Goal: Information Seeking & Learning: Learn about a topic

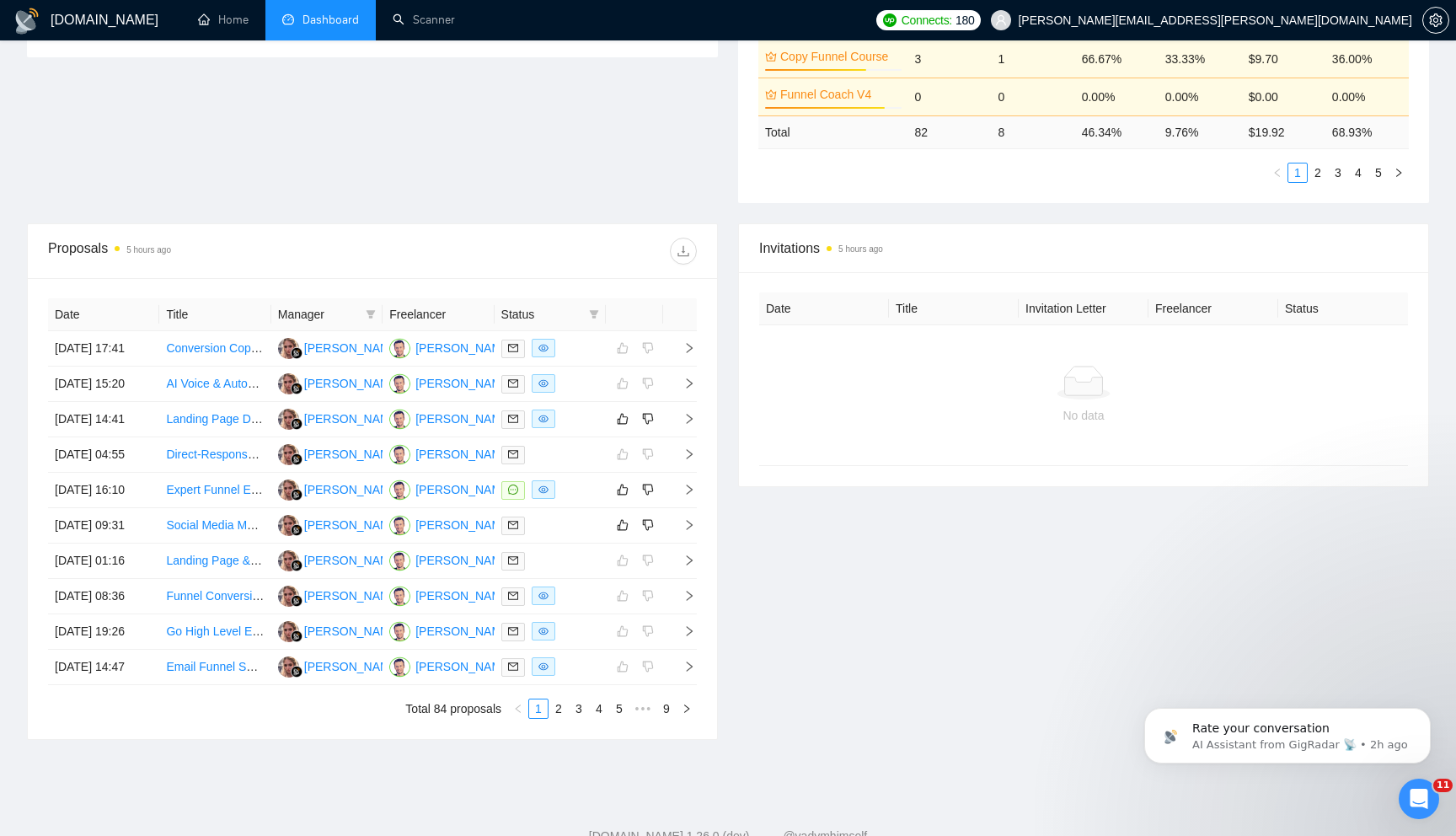
scroll to position [559, 0]
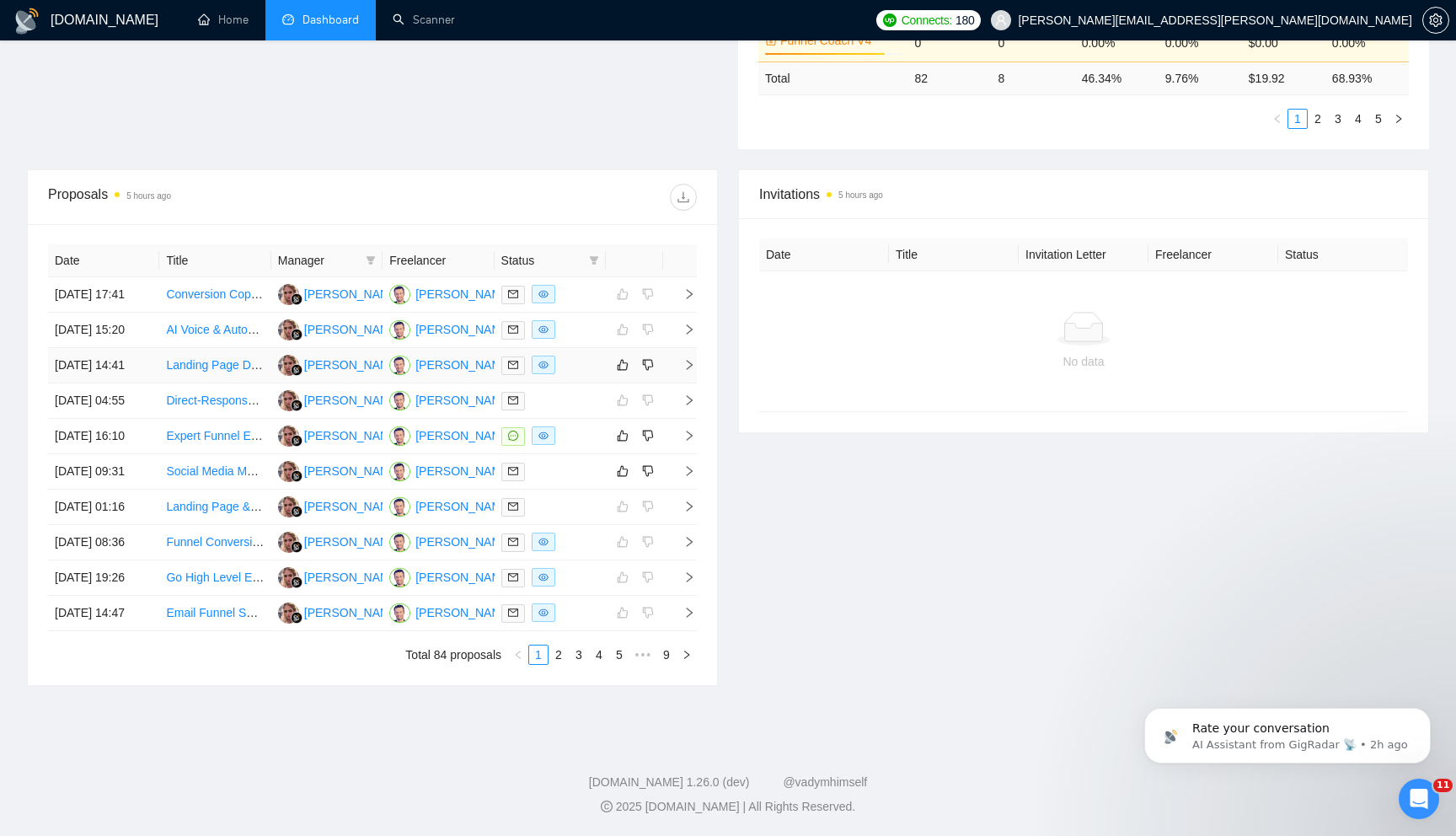
click at [694, 364] on icon "right" at bounding box center [690, 365] width 12 height 12
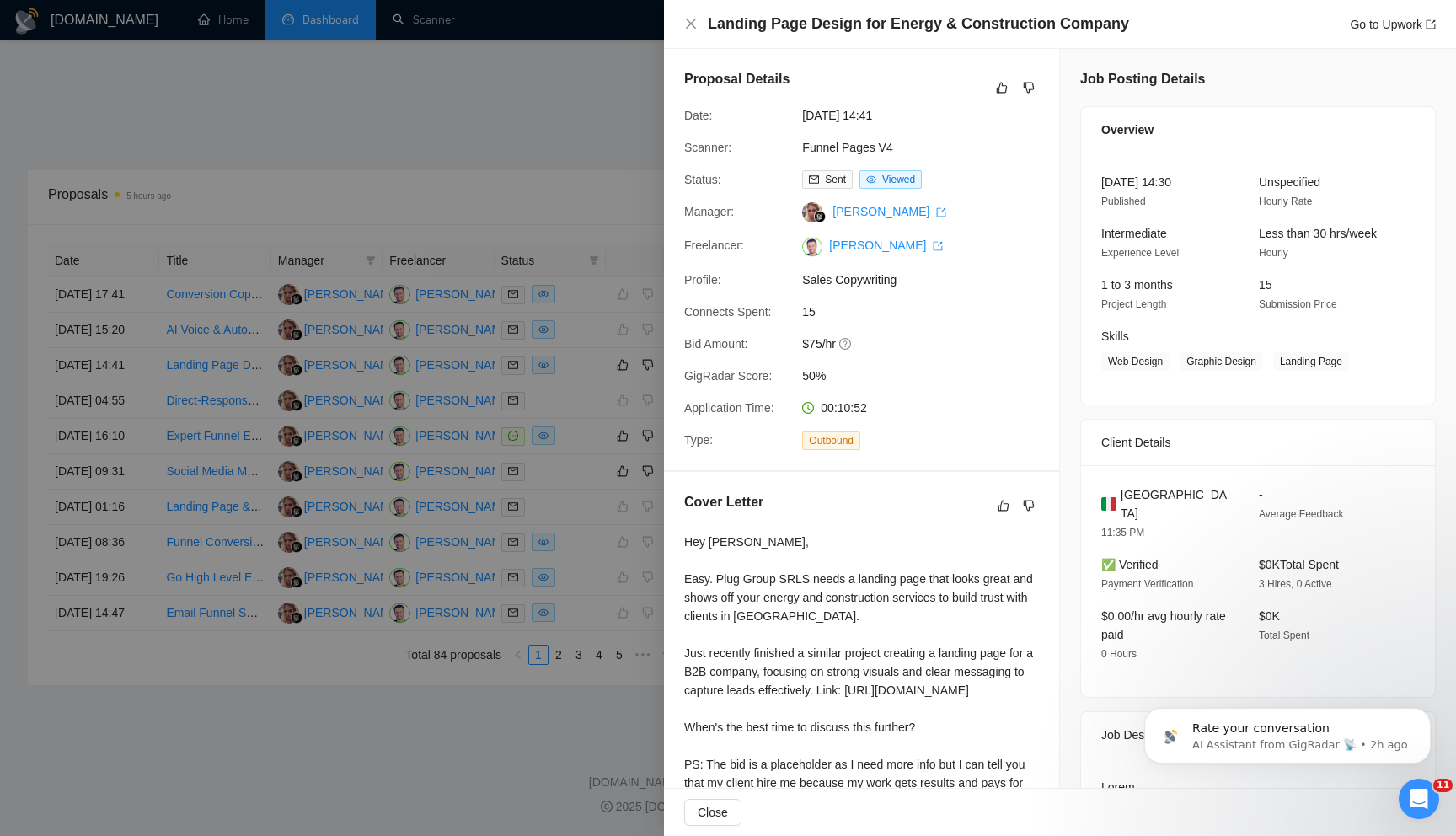
click at [603, 166] on div at bounding box center [728, 418] width 1456 height 836
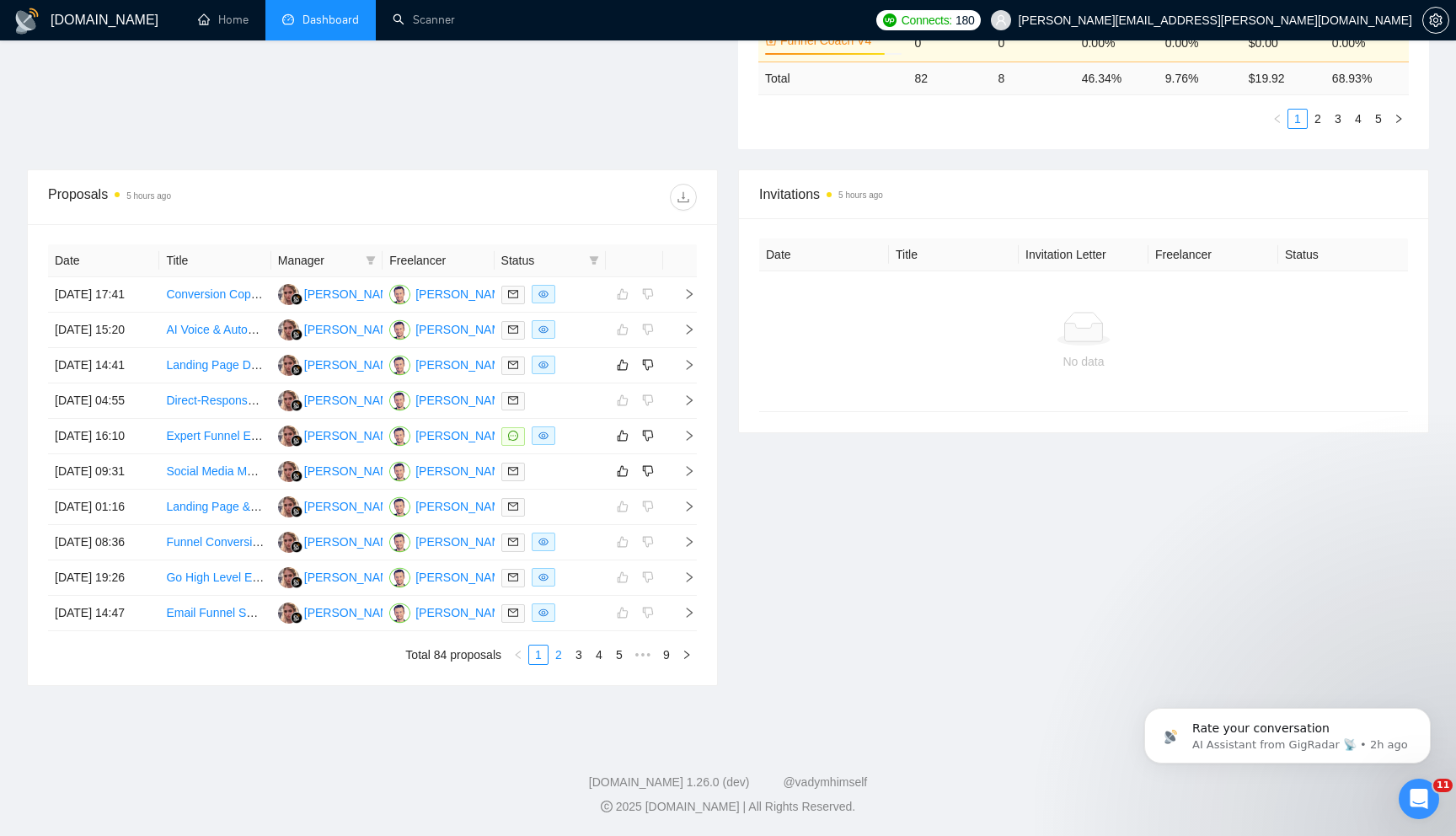
click at [562, 664] on link "2" at bounding box center [559, 656] width 19 height 19
click at [691, 406] on icon "right" at bounding box center [690, 400] width 12 height 12
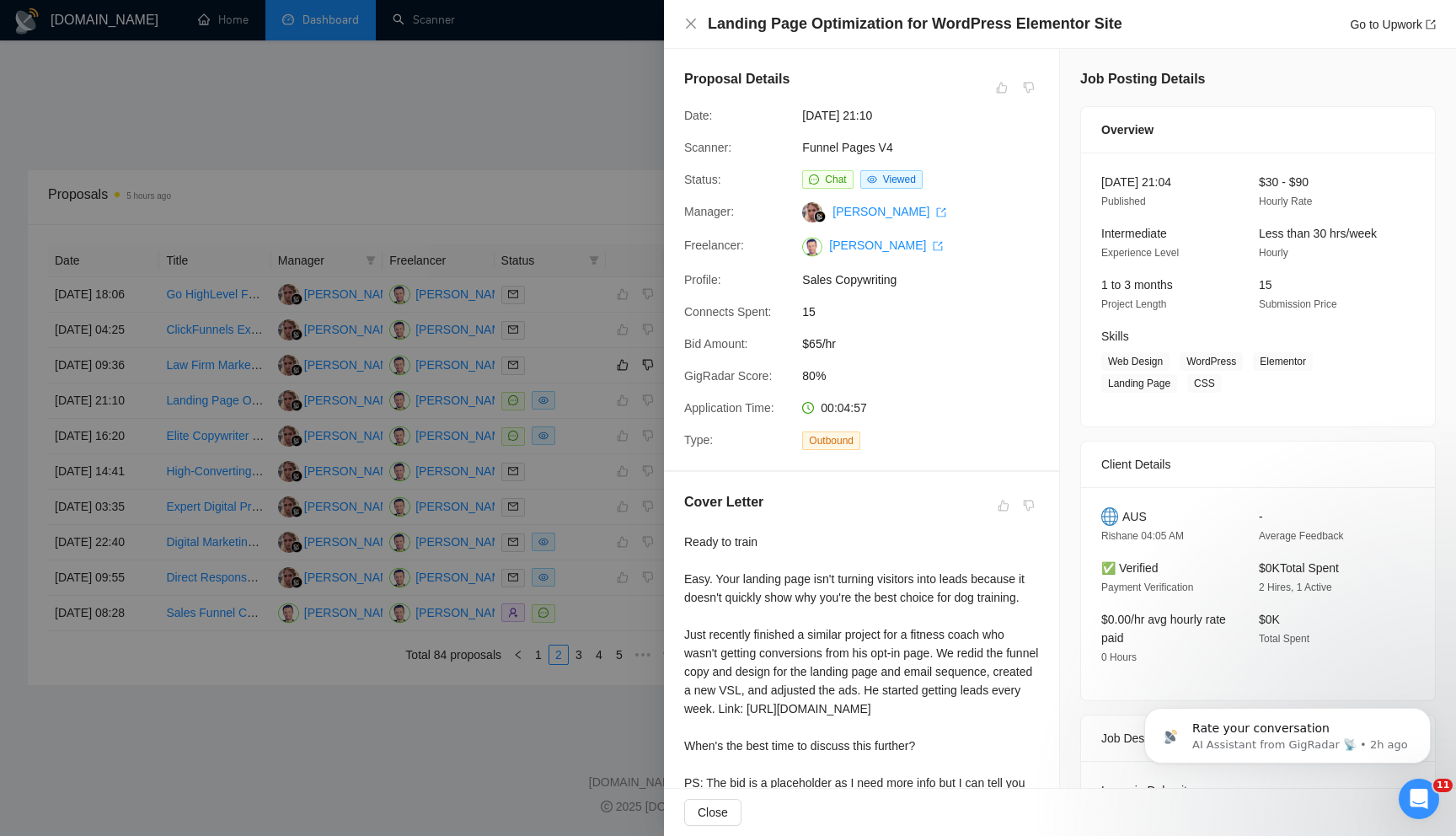
click at [574, 167] on div at bounding box center [728, 418] width 1456 height 836
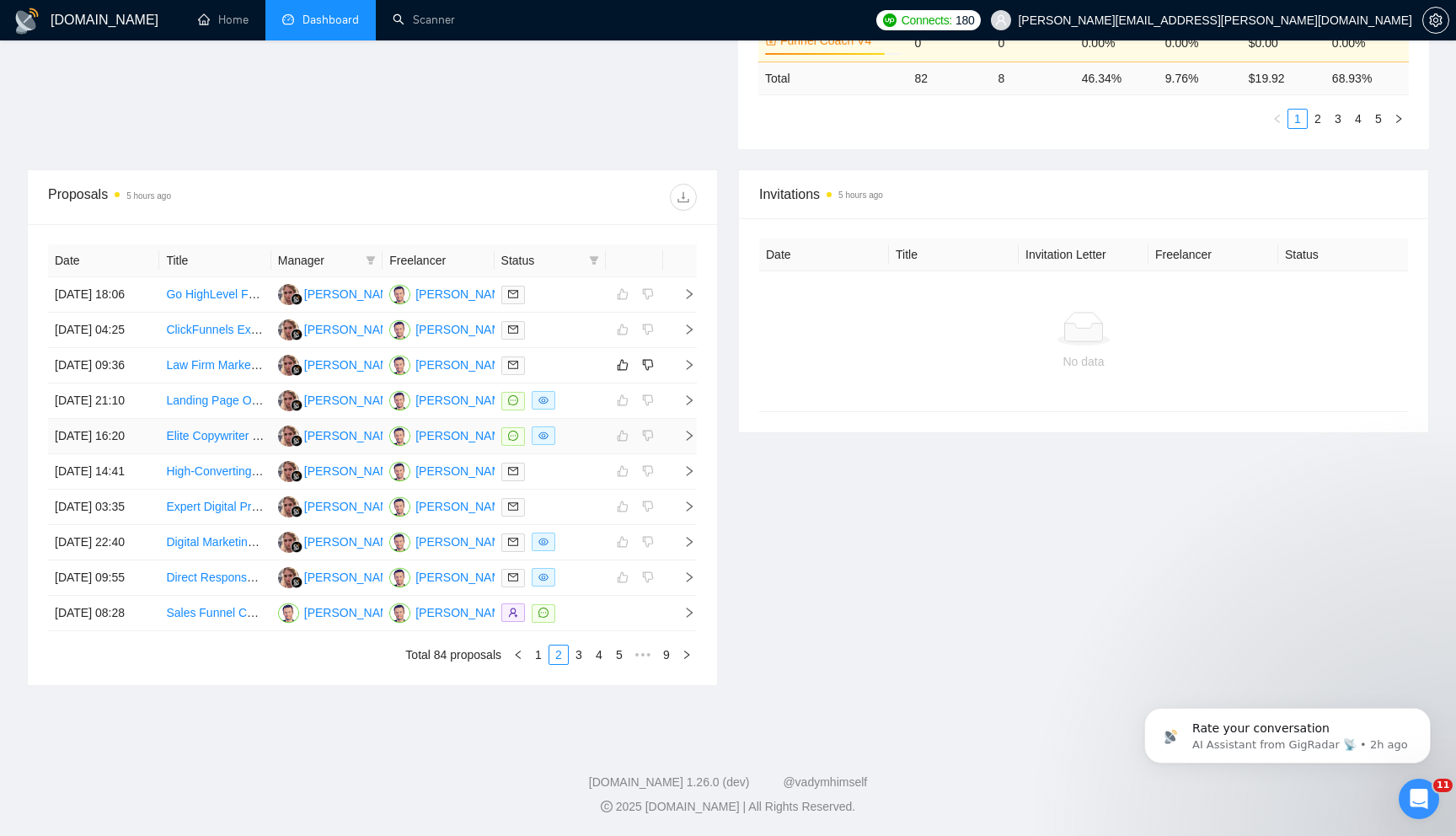
click at [687, 442] on icon "right" at bounding box center [690, 436] width 12 height 12
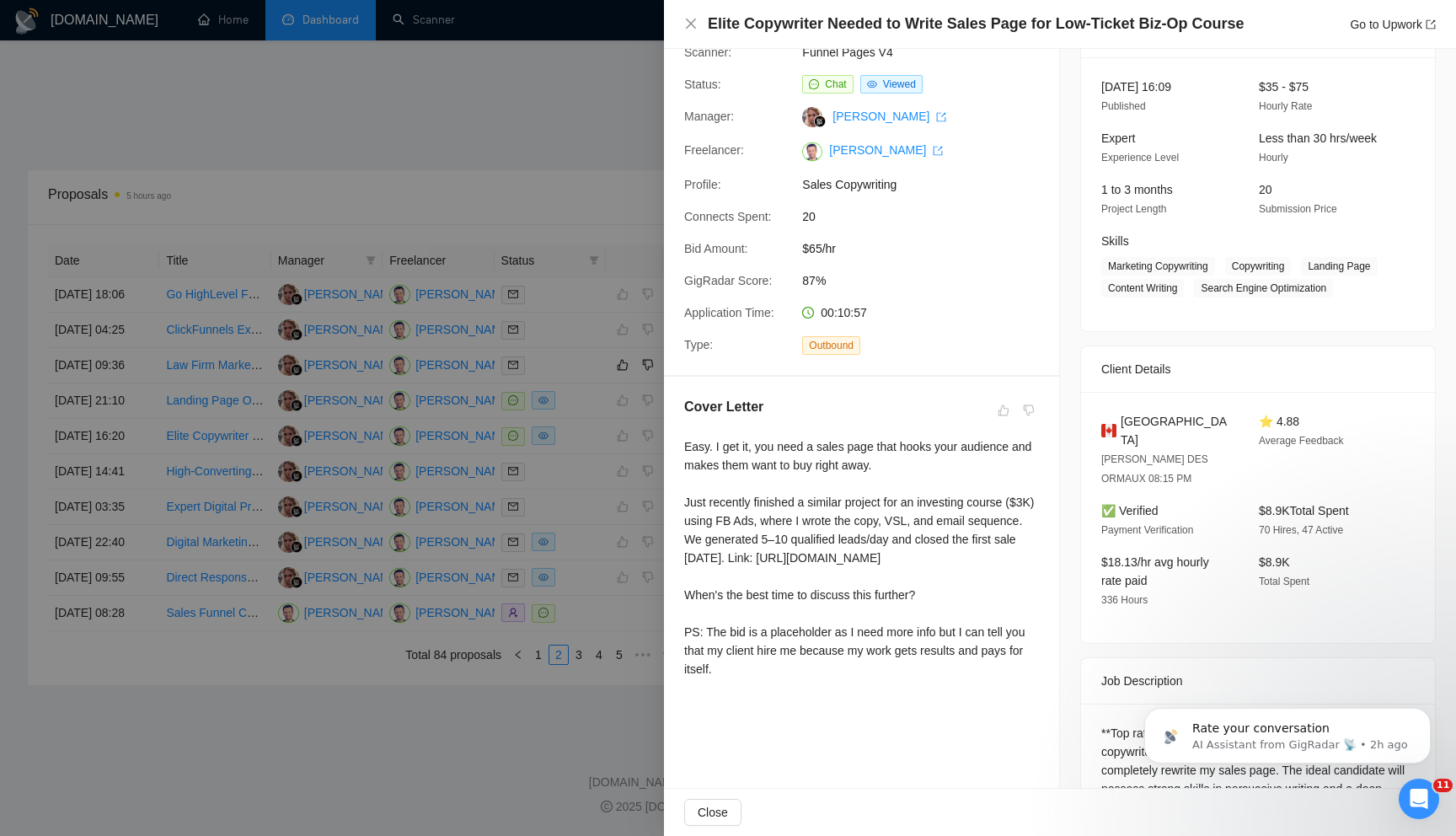
scroll to position [96, 0]
click at [578, 531] on div at bounding box center [728, 418] width 1456 height 836
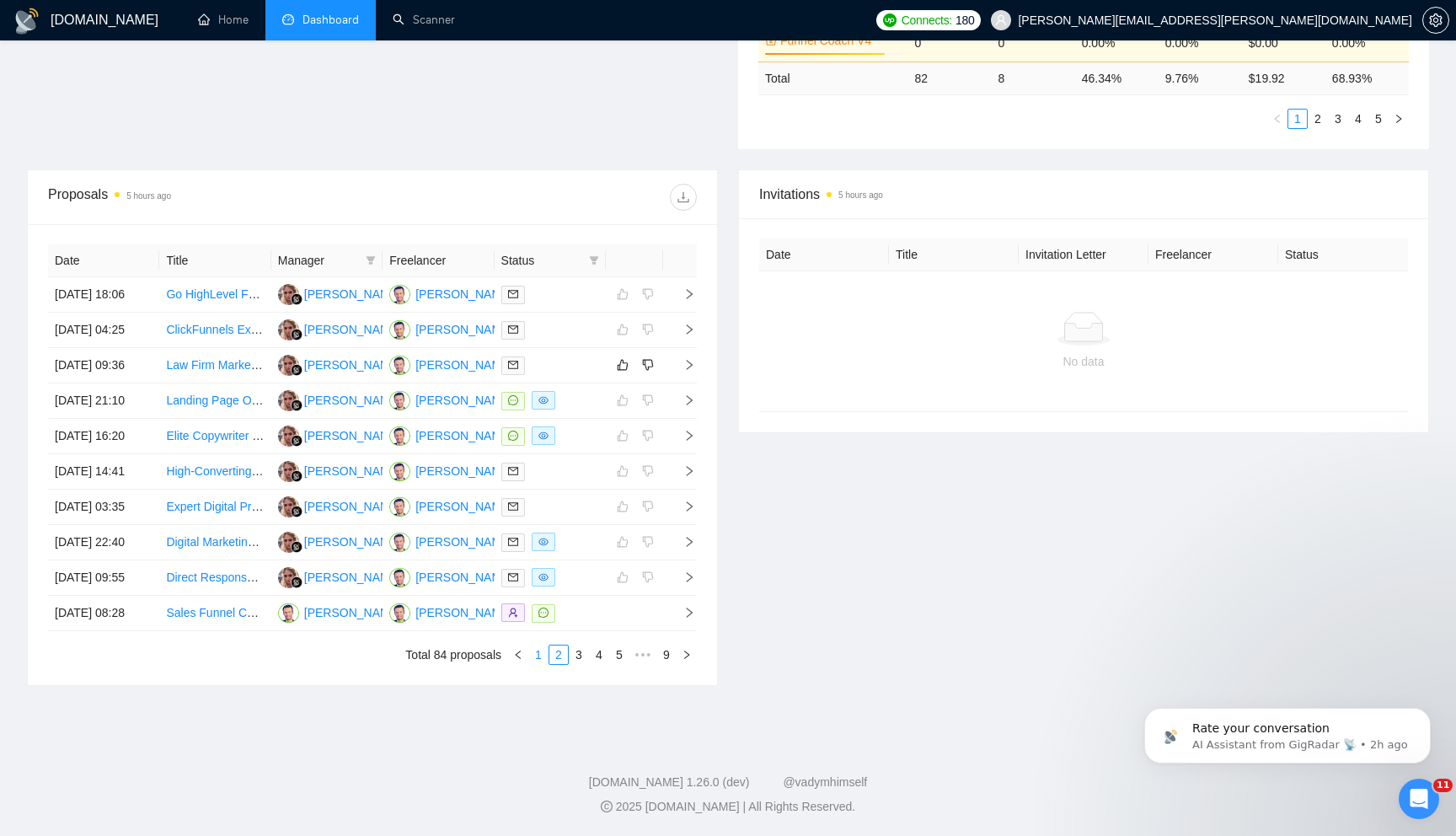
click at [542, 664] on link "1" at bounding box center [539, 656] width 19 height 19
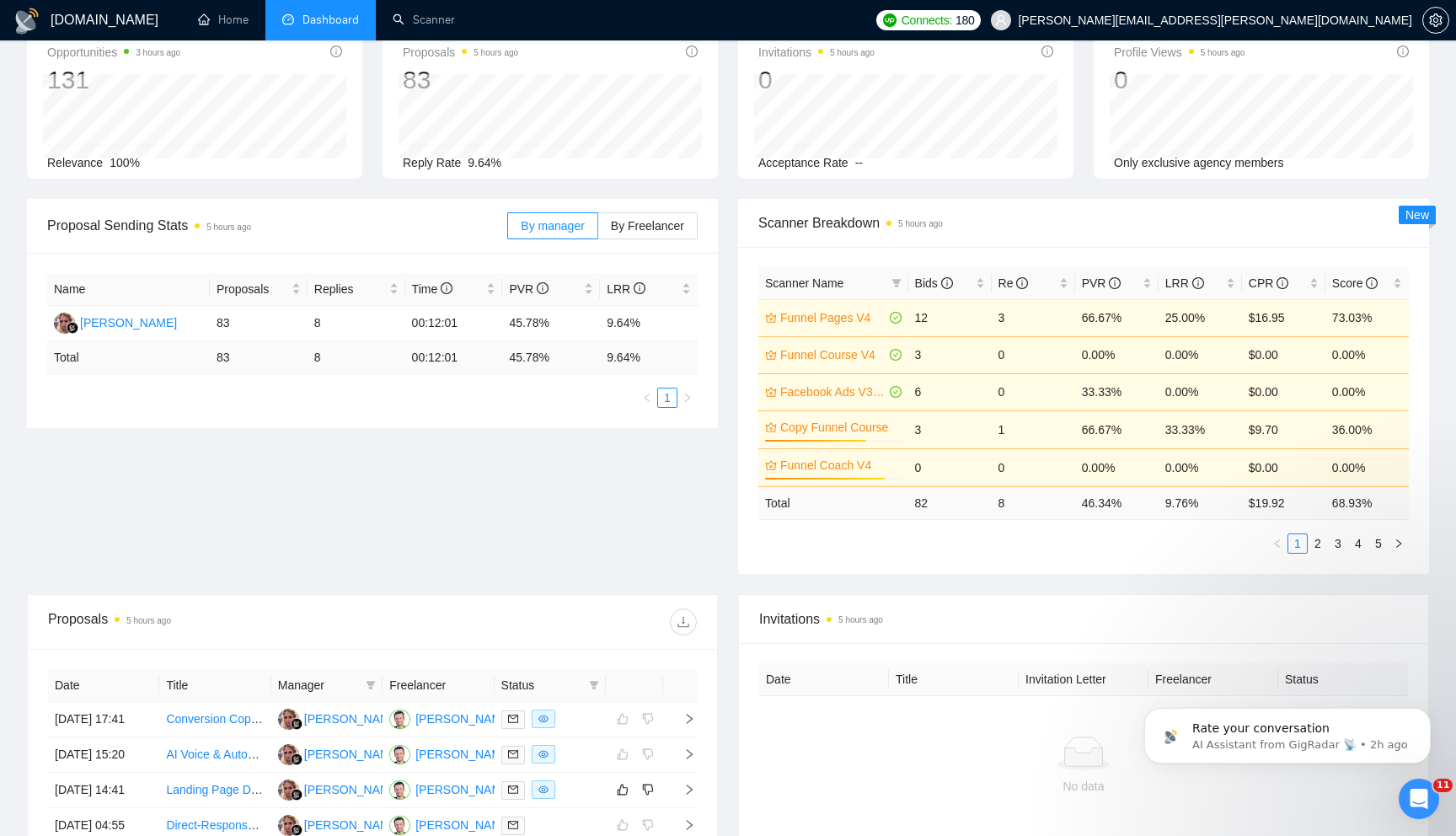
scroll to position [0, 0]
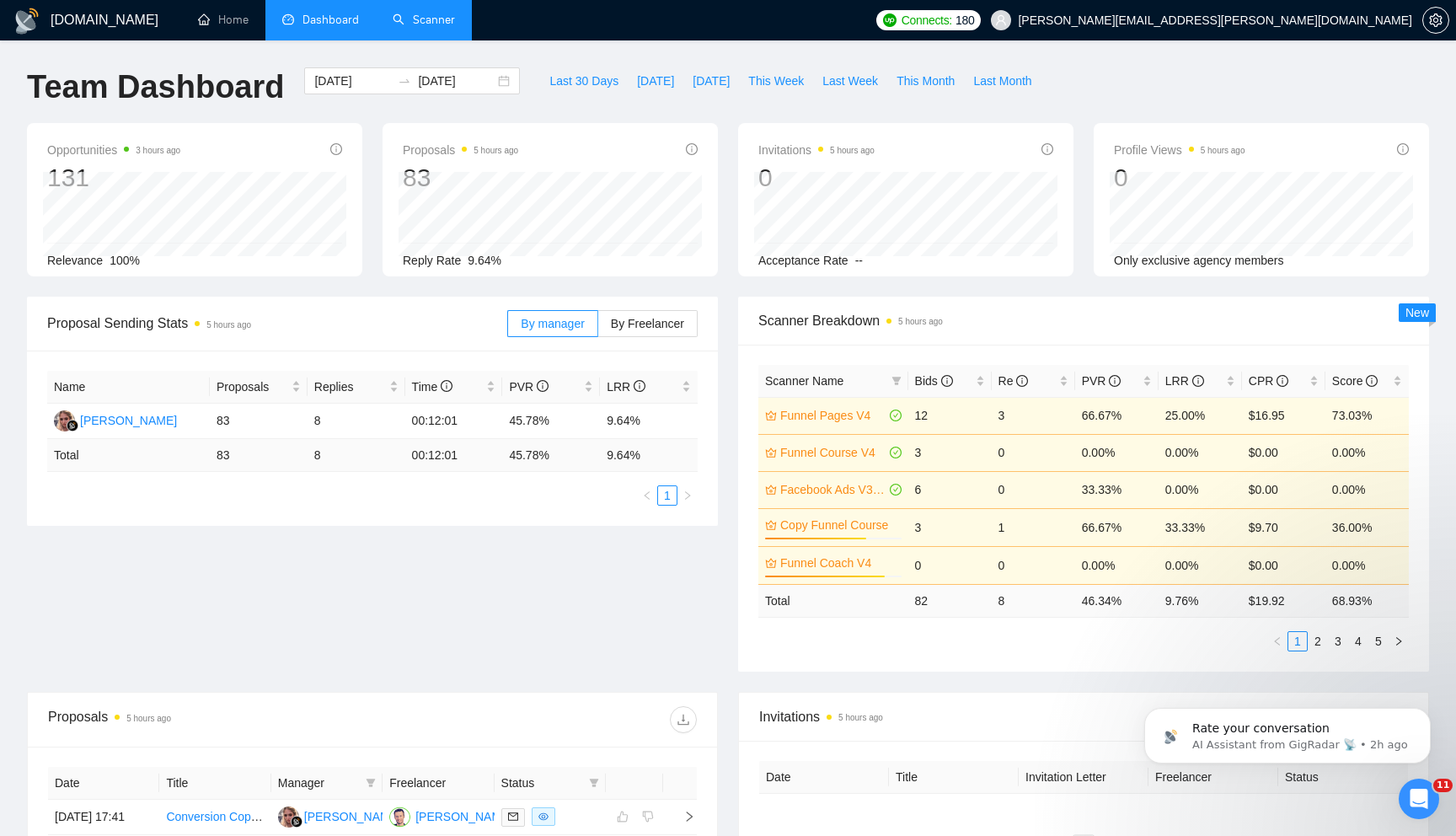
click at [415, 27] on link "Scanner" at bounding box center [423, 20] width 63 height 15
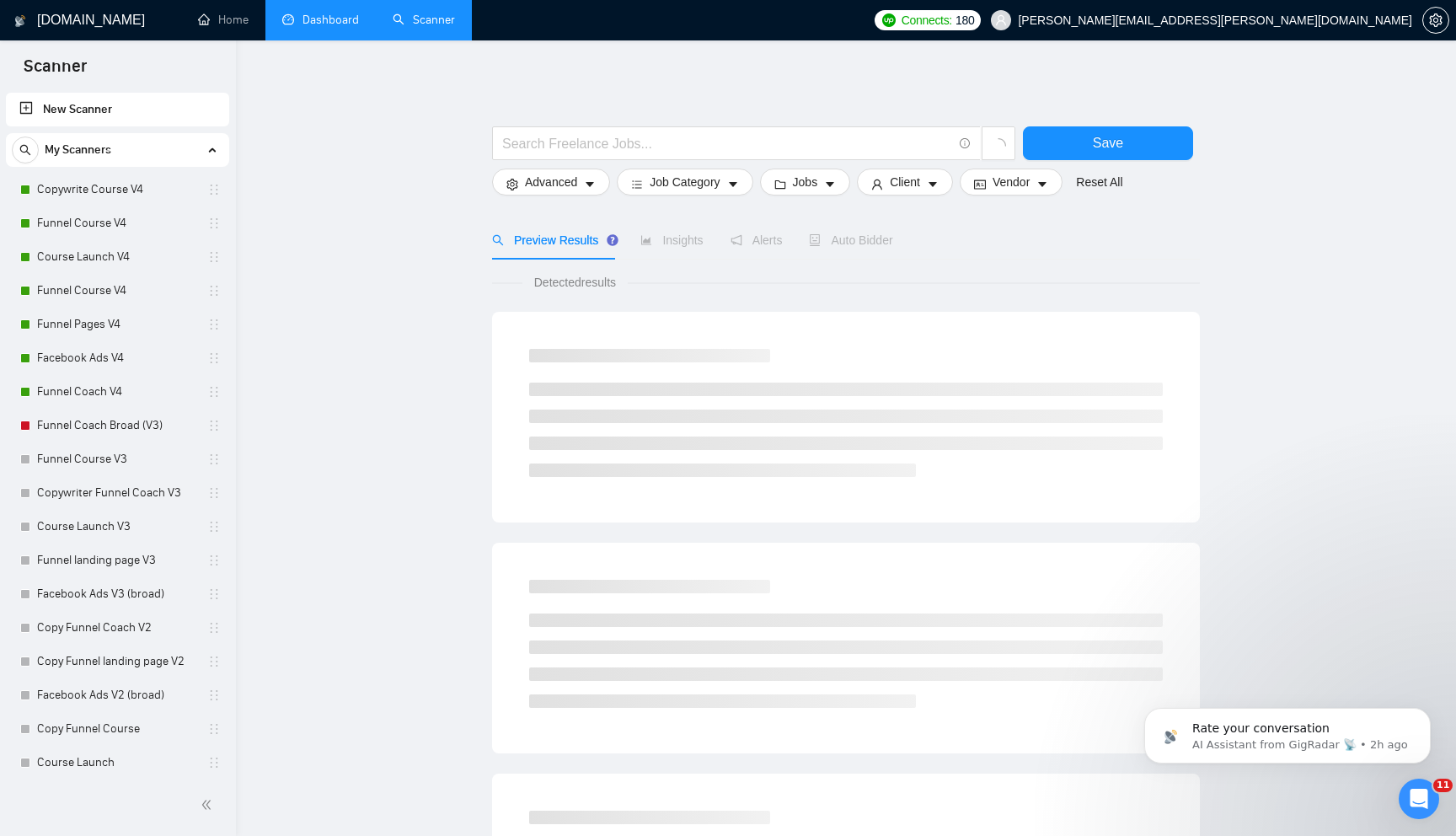
click at [317, 27] on link "Dashboard" at bounding box center [320, 20] width 76 height 15
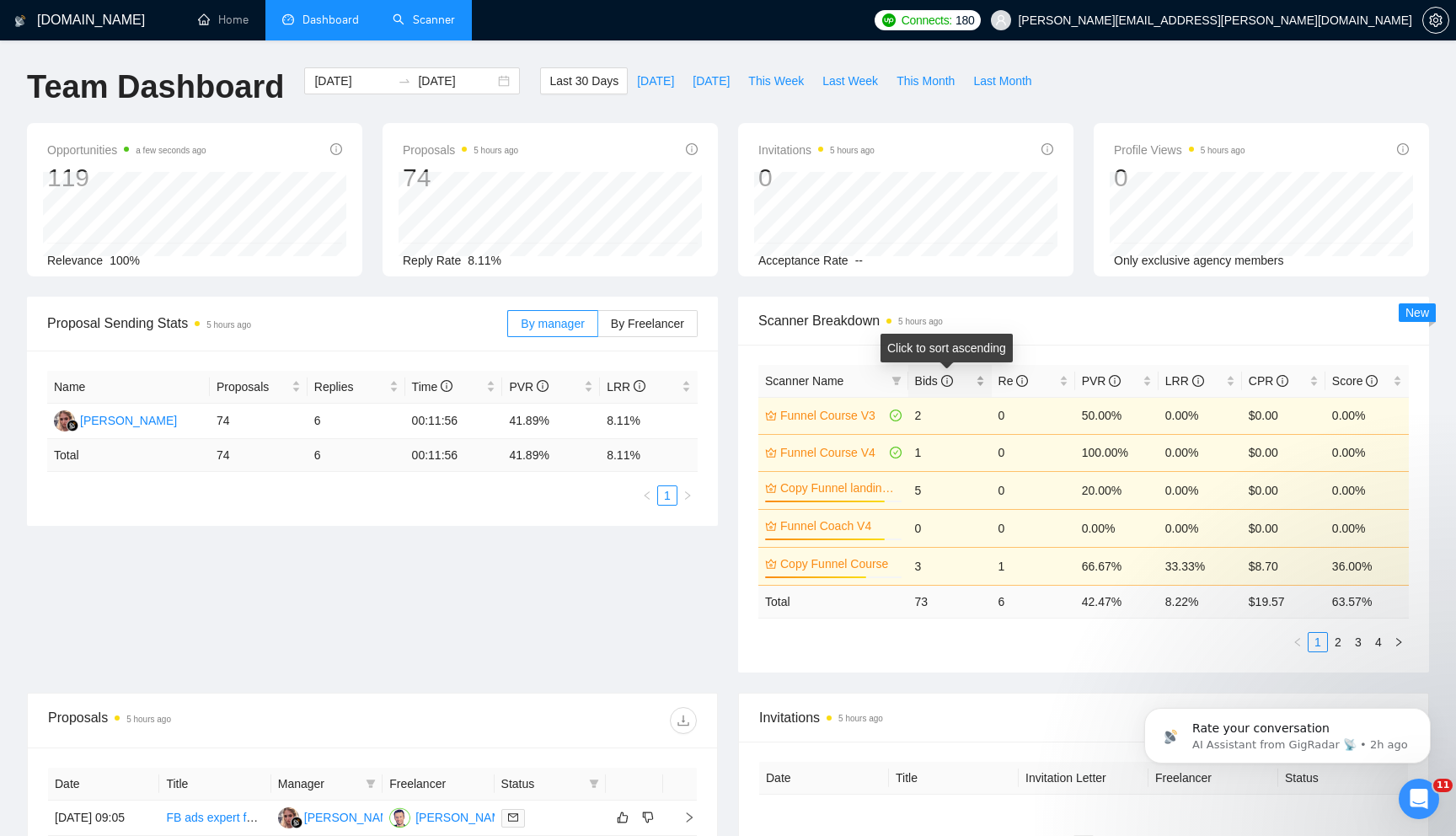
click at [976, 383] on div "Bids" at bounding box center [950, 381] width 70 height 19
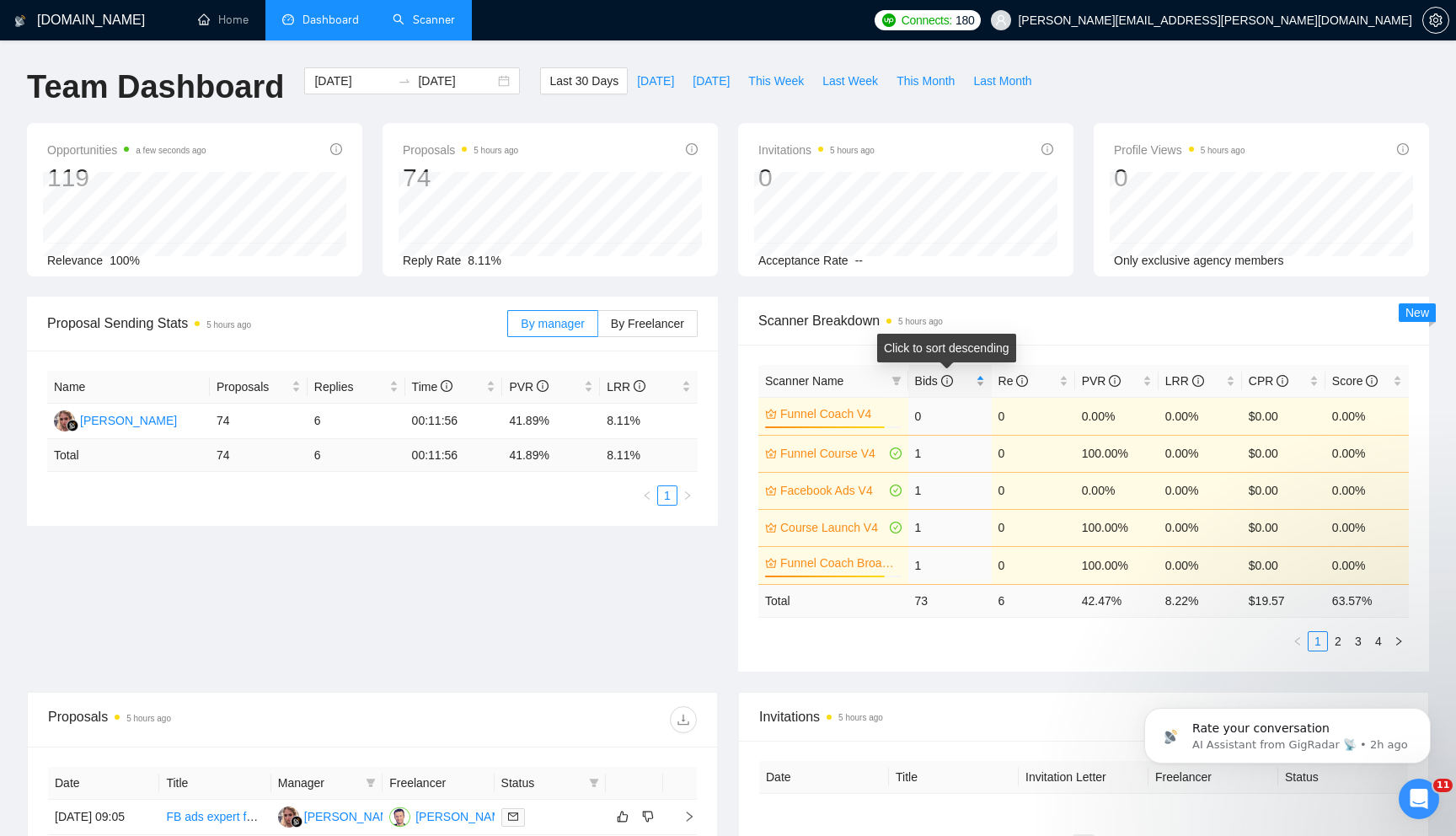
click at [976, 383] on div "Bids" at bounding box center [950, 381] width 70 height 19
click at [1339, 642] on link "2" at bounding box center [1338, 641] width 19 height 19
click at [1361, 638] on link "3" at bounding box center [1359, 642] width 19 height 19
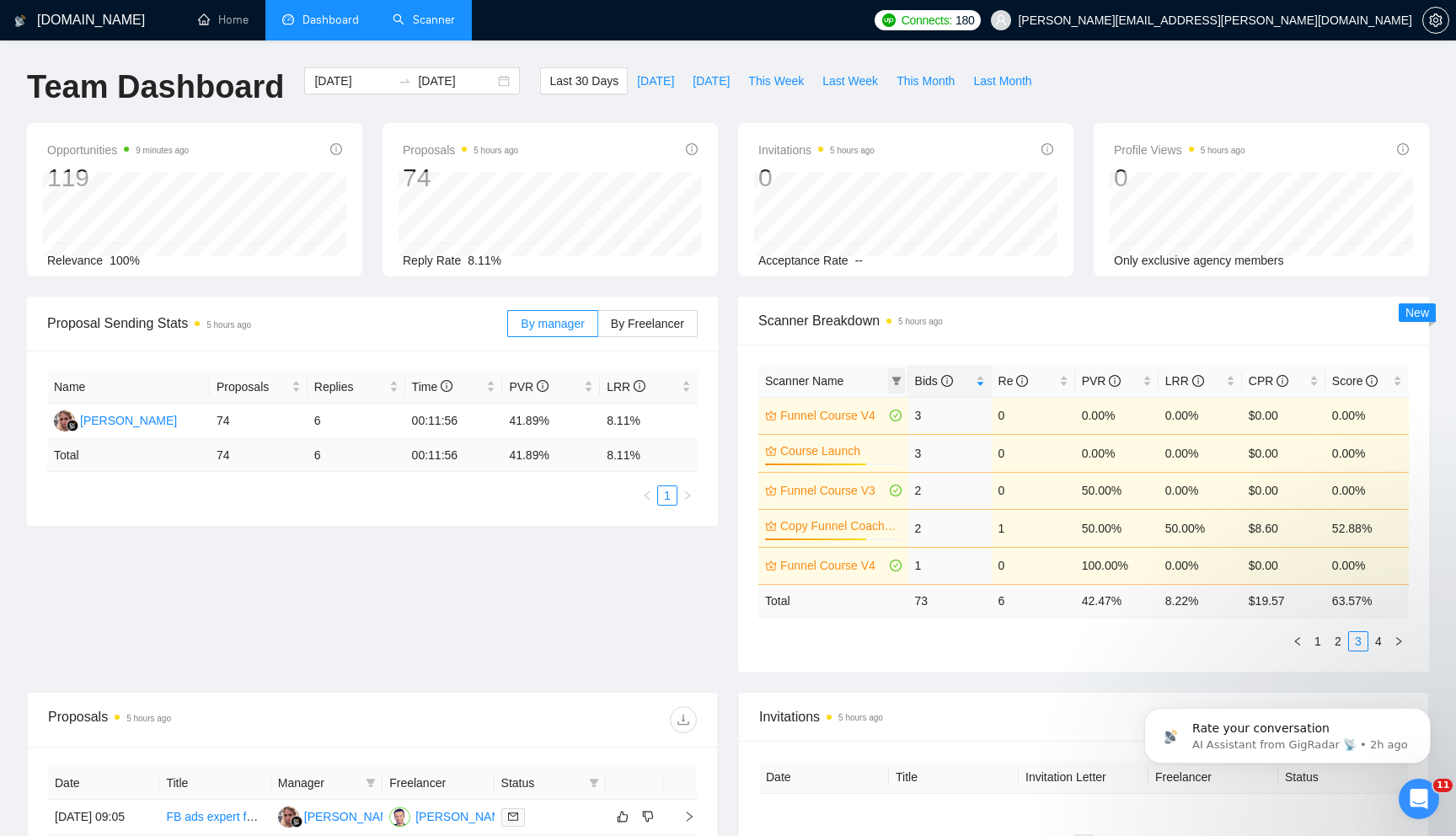
click at [900, 381] on icon "filter" at bounding box center [897, 381] width 10 height 10
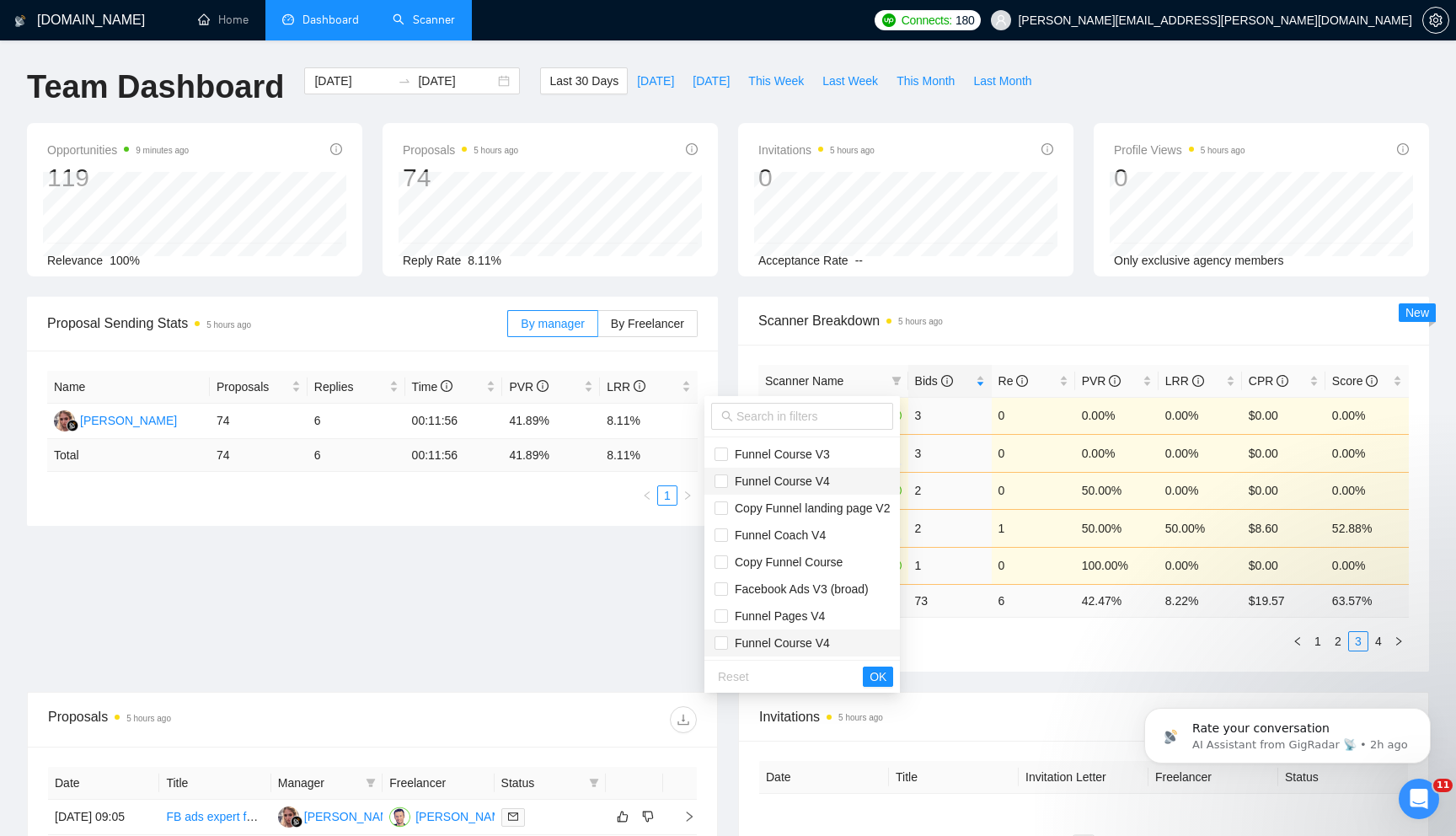
click at [782, 485] on span "Funnel Course V4" at bounding box center [779, 481] width 102 height 14
checkbox input "true"
click at [740, 534] on span "Funnel Coach V4" at bounding box center [777, 535] width 98 height 14
checkbox input "true"
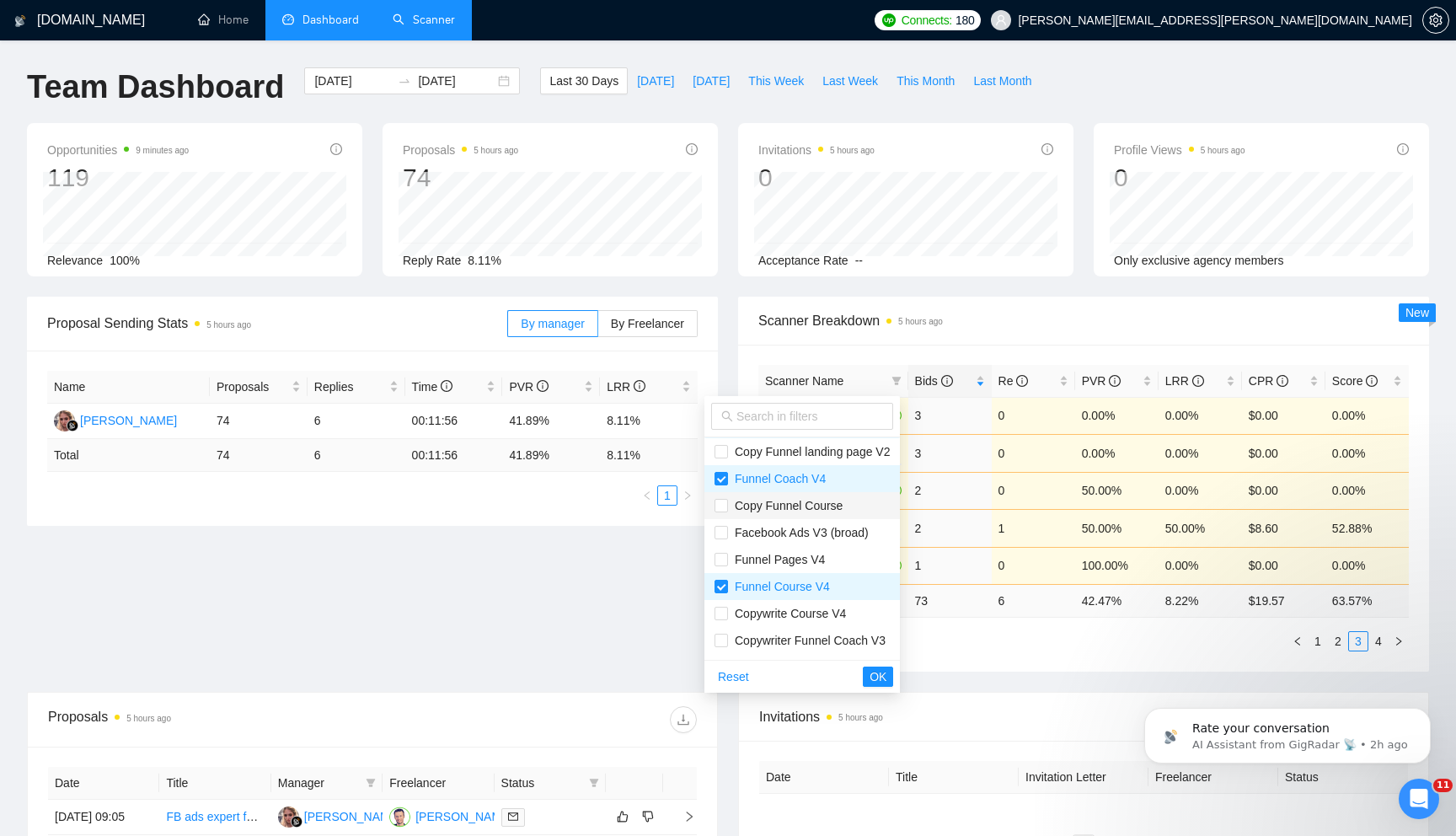
scroll to position [63, 0]
click at [733, 554] on span "Funnel Pages V4" at bounding box center [777, 554] width 97 height 14
checkbox input "true"
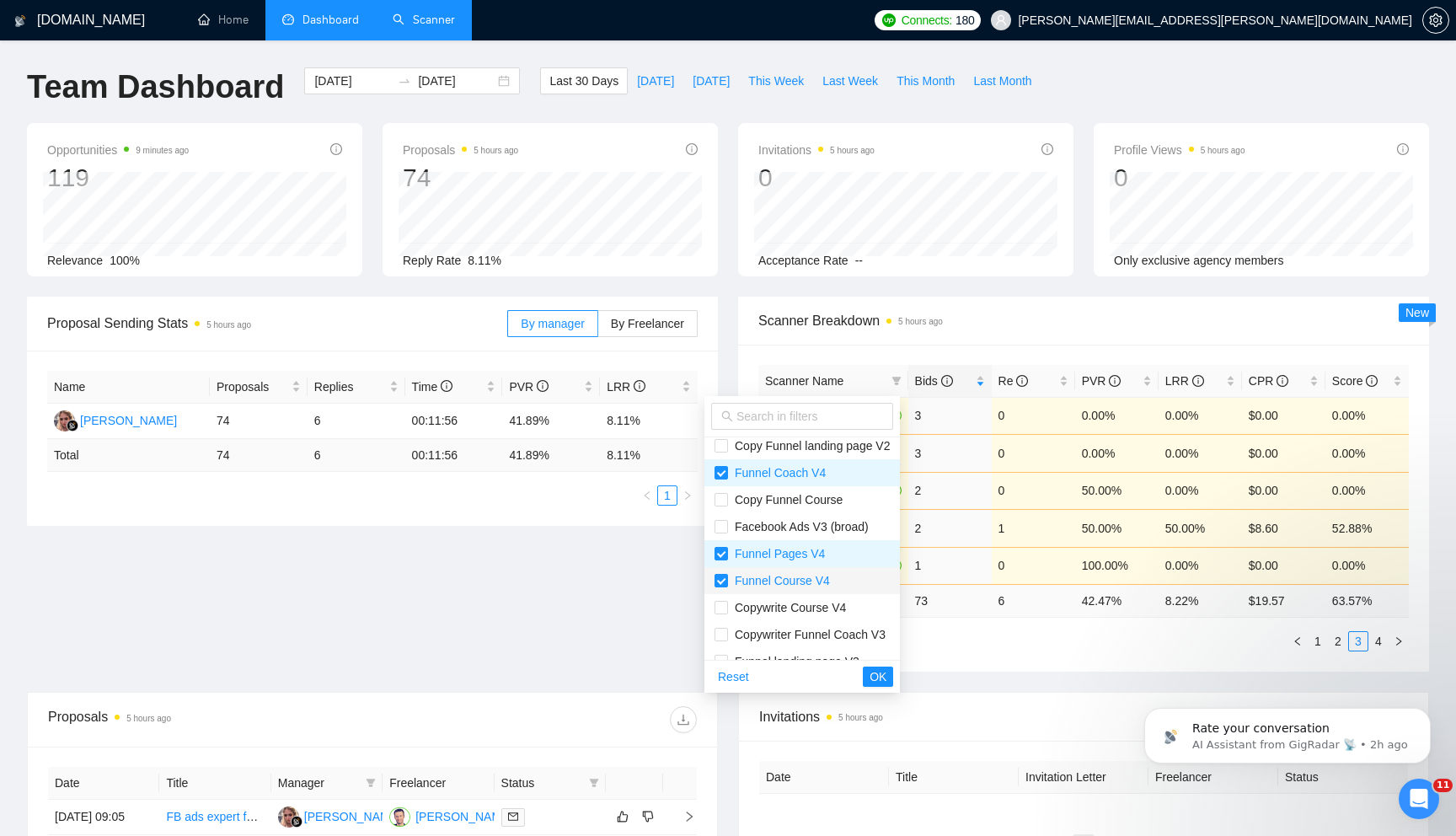
scroll to position [79, 0]
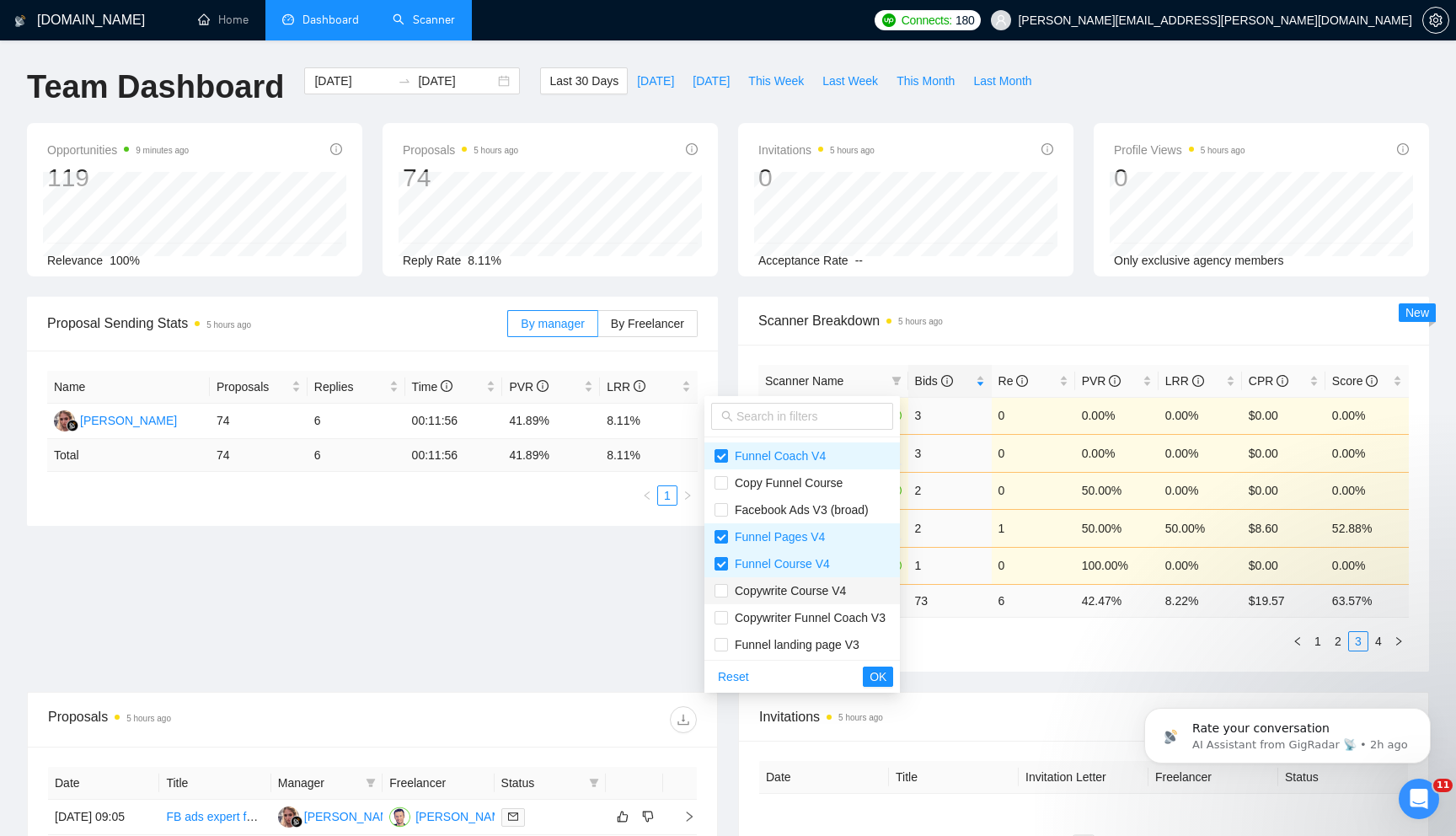
click at [740, 589] on span "Copywrite Course V4" at bounding box center [787, 591] width 118 height 14
checkbox input "true"
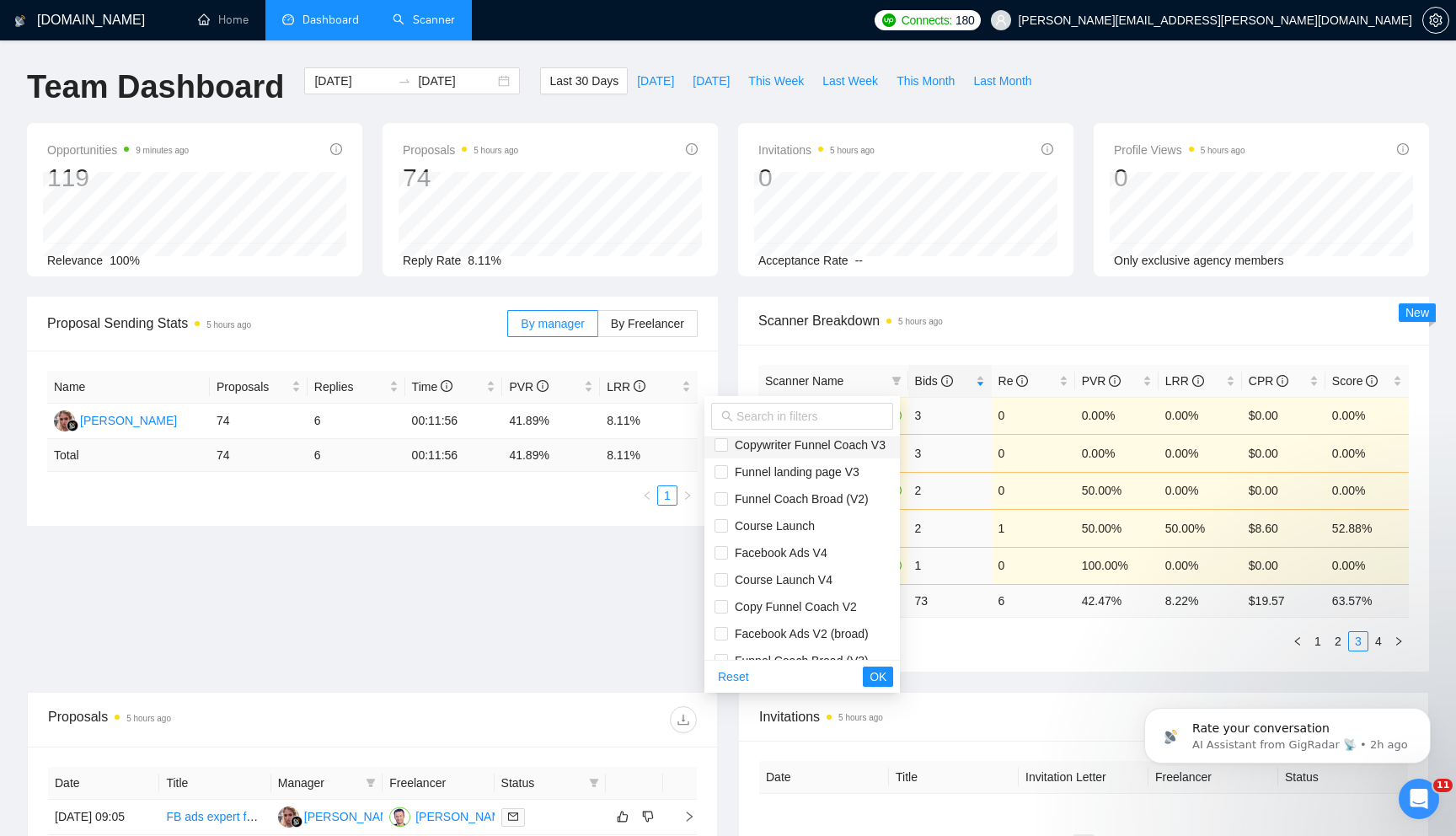
scroll to position [255, 0]
click at [729, 558] on span "Facebook Ads V4" at bounding box center [802, 550] width 175 height 19
checkbox input "true"
click at [734, 573] on span "Course Launch V4" at bounding box center [781, 577] width 105 height 14
checkbox input "true"
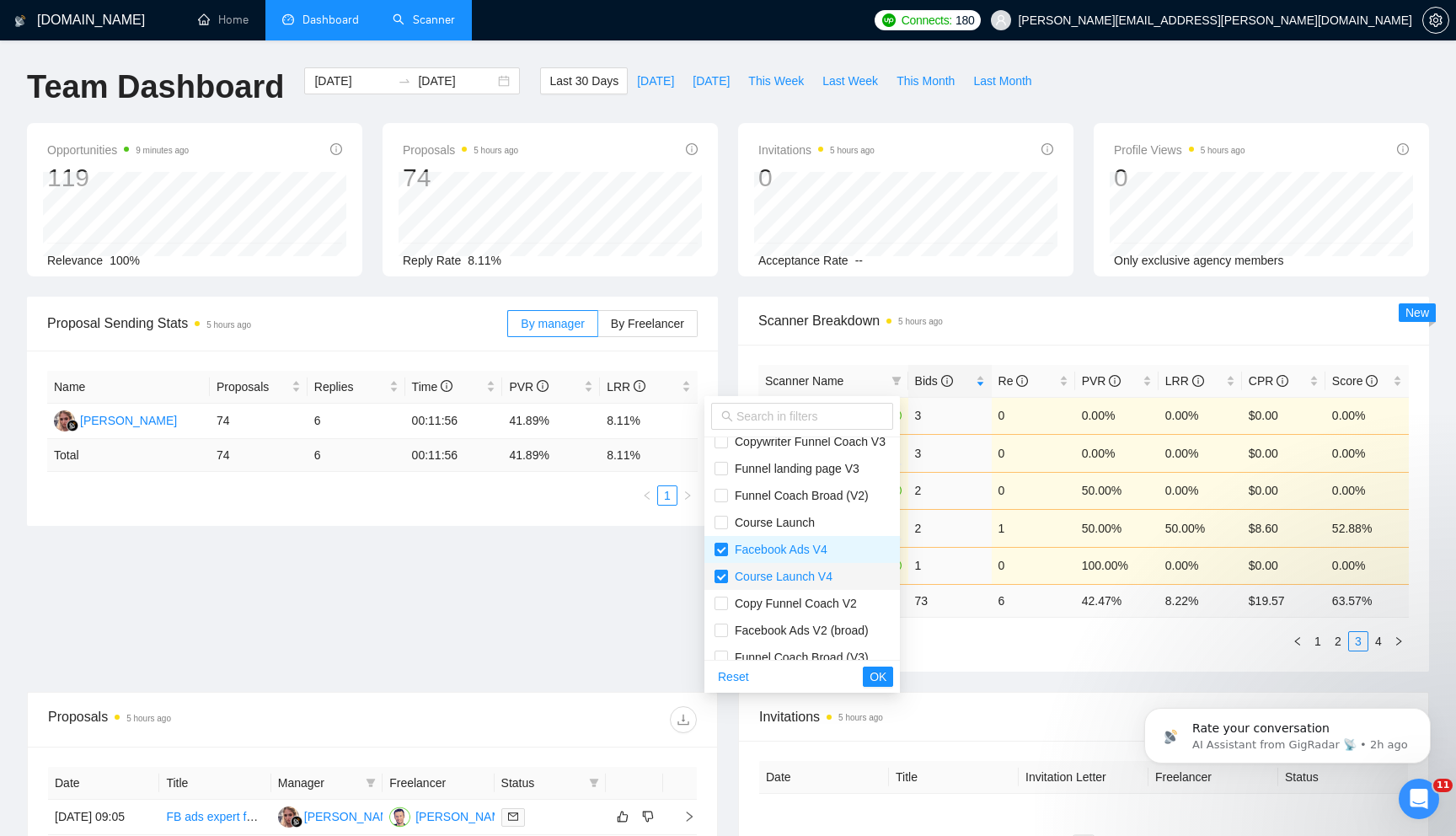
scroll to position [296, 0]
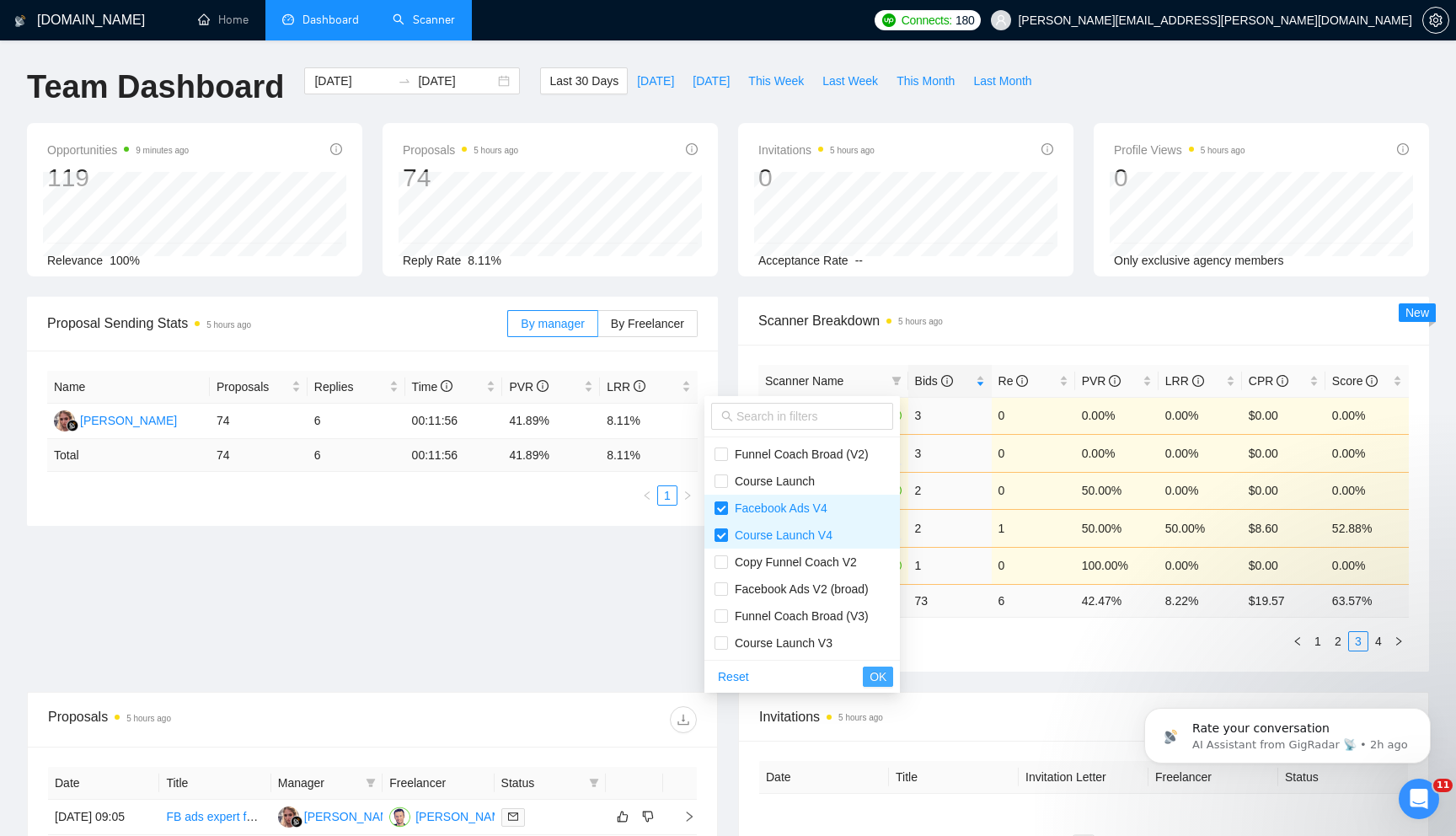
click at [886, 681] on span "OK" at bounding box center [879, 677] width 17 height 19
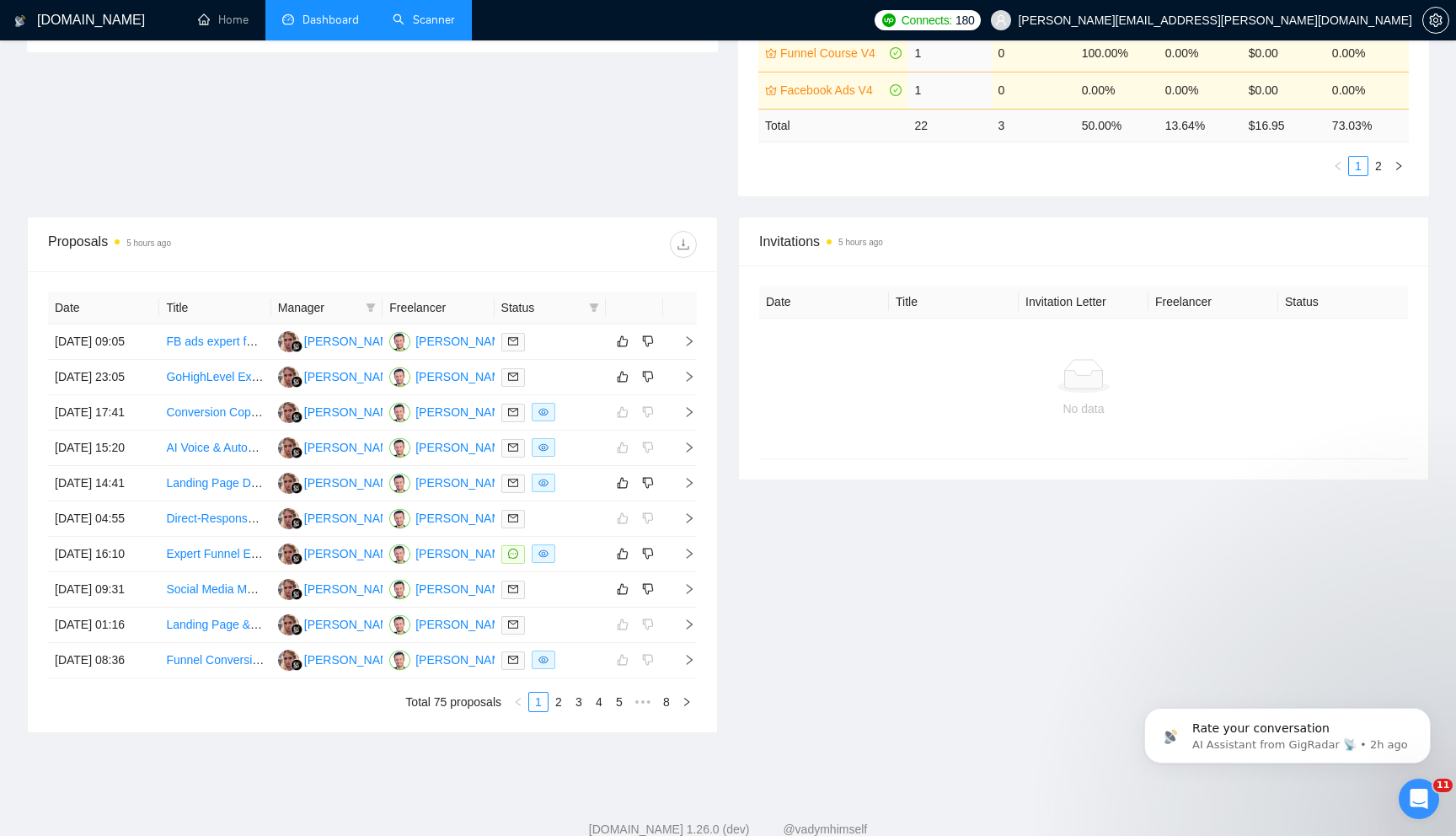
scroll to position [475, 0]
click at [691, 417] on icon "right" at bounding box center [690, 411] width 12 height 12
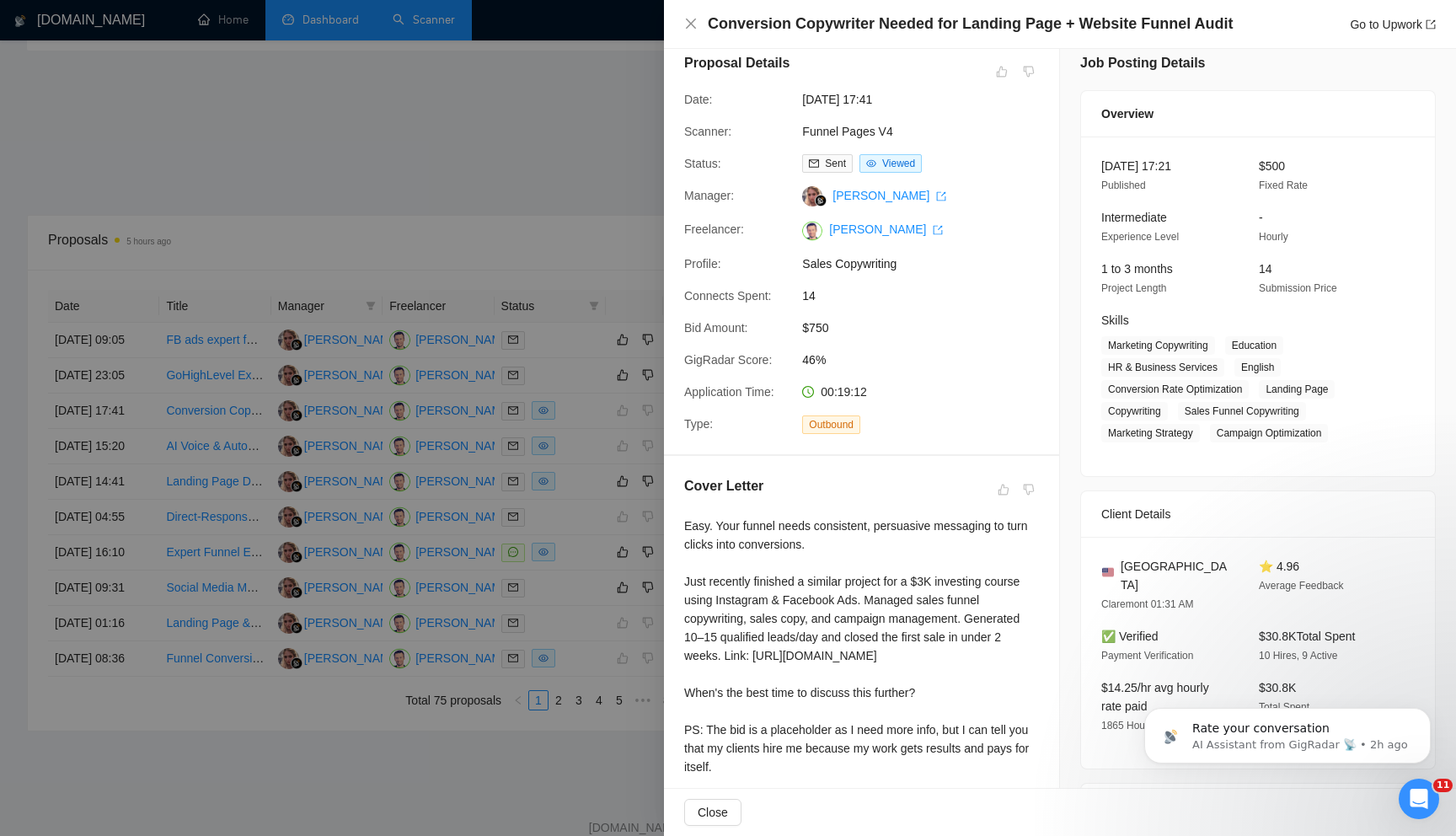
scroll to position [0, 0]
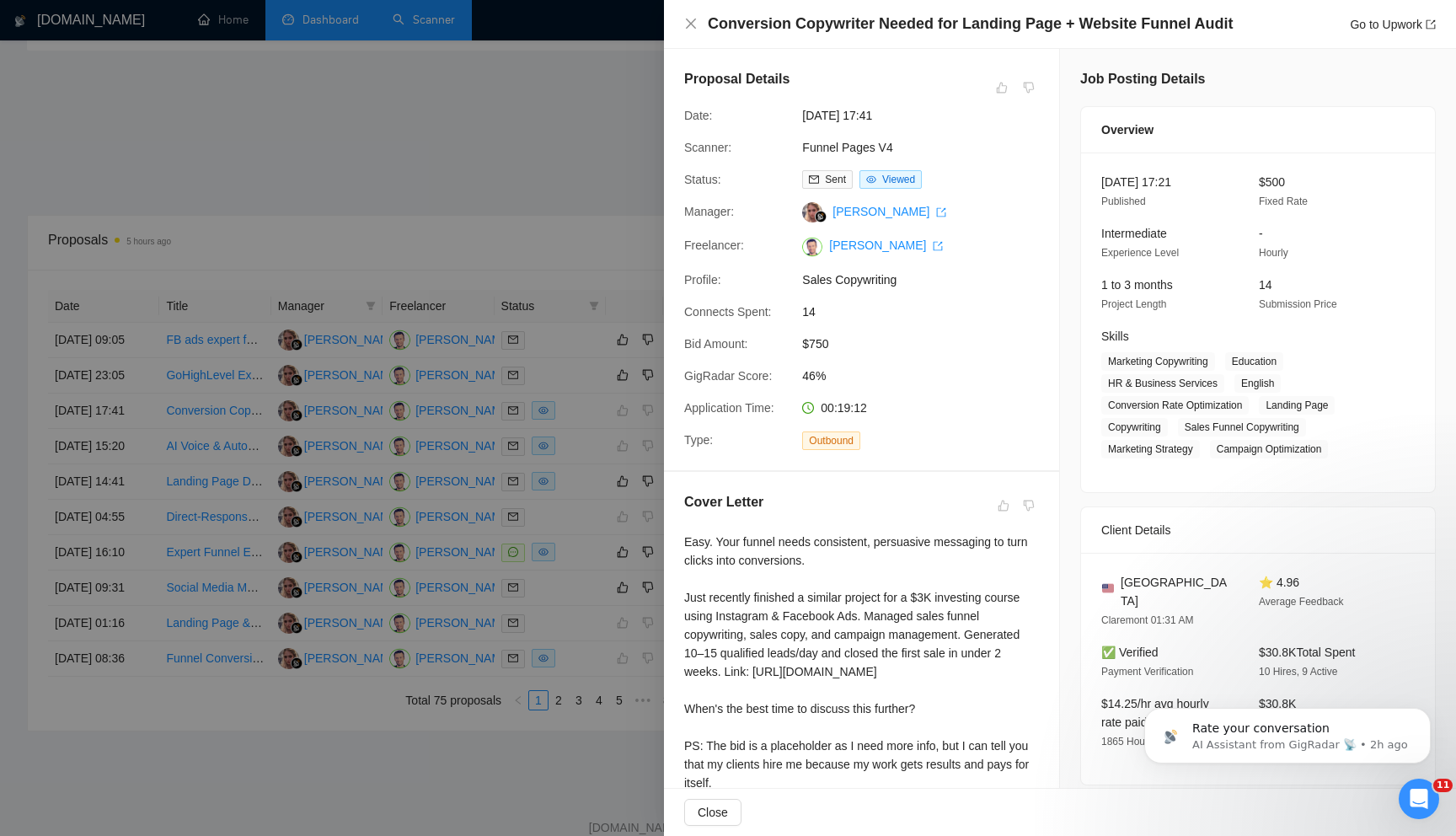
click at [505, 155] on div at bounding box center [728, 418] width 1456 height 836
